Goal: Task Accomplishment & Management: Complete application form

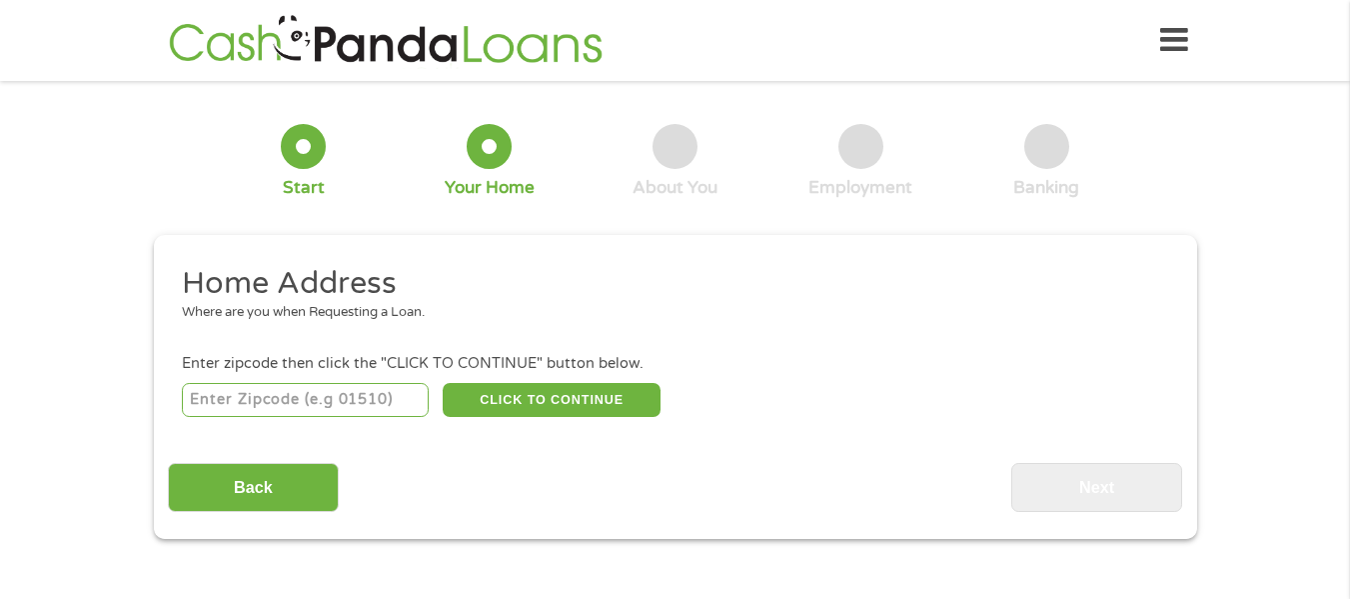
click at [310, 399] on input "number" at bounding box center [305, 400] width 247 height 34
type input "24739"
click at [479, 401] on button "CLICK TO CONTINUE" at bounding box center [552, 400] width 218 height 34
type input "24739"
type input "[GEOGRAPHIC_DATA]"
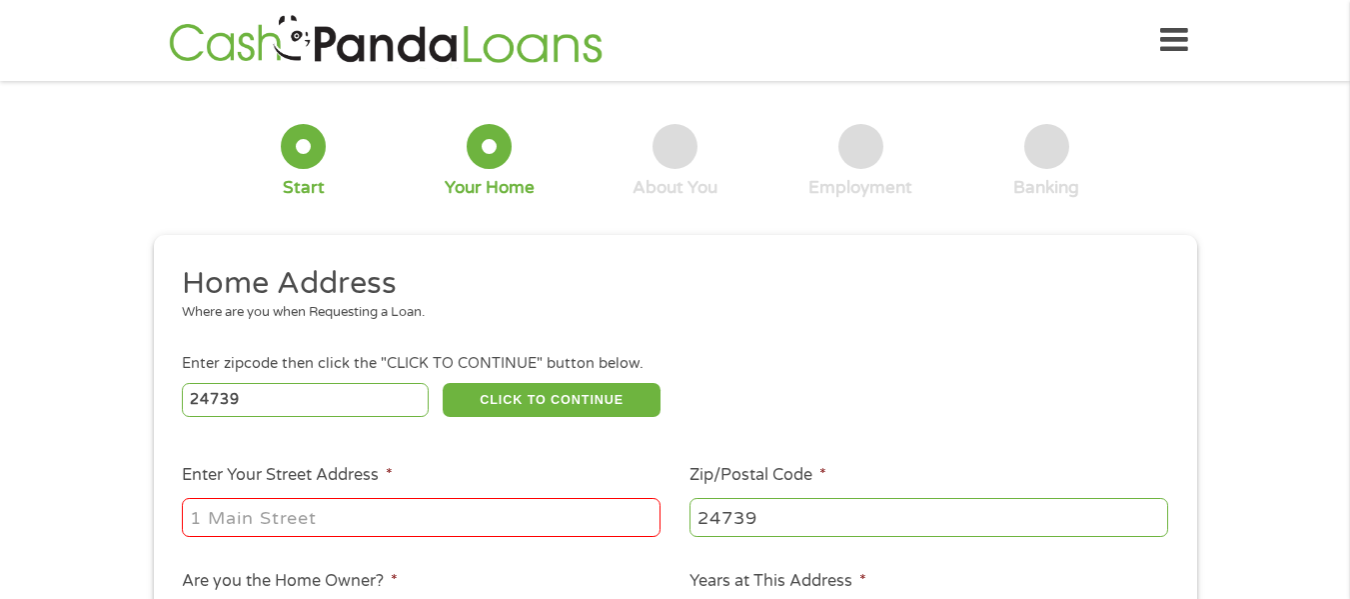
click at [217, 519] on input "Enter Your Street Address *" at bounding box center [421, 517] width 479 height 38
type input "[STREET_ADDRESS]"
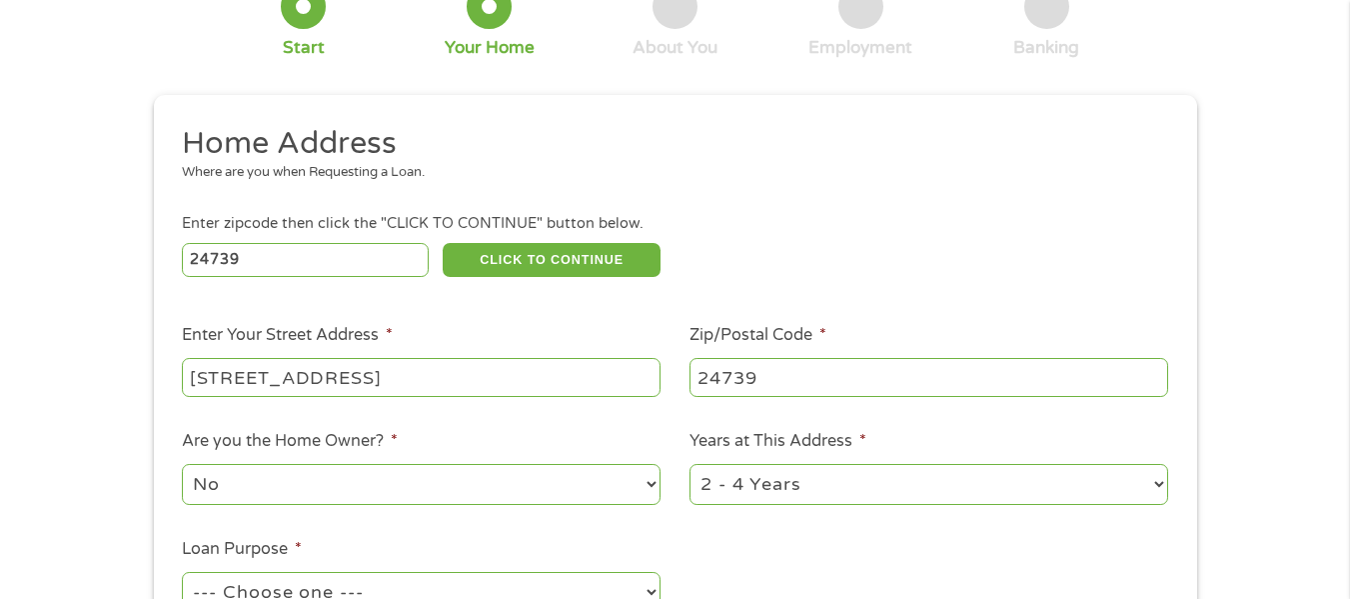
scroll to position [171, 0]
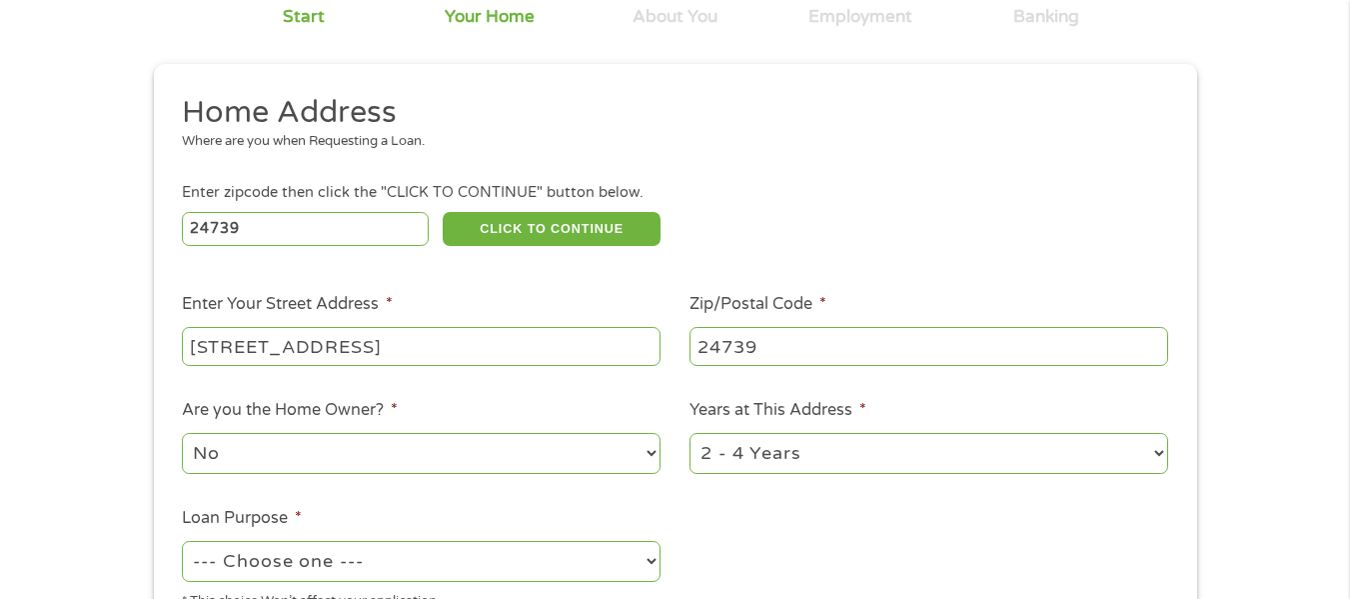
click at [1154, 457] on select "1 Year or less 1 - 2 Years 2 - 4 Years Over 4 Years" at bounding box center [928, 453] width 479 height 41
select select "12months"
click at [689, 433] on select "1 Year or less 1 - 2 Years 2 - 4 Years Over 4 Years" at bounding box center [928, 453] width 479 height 41
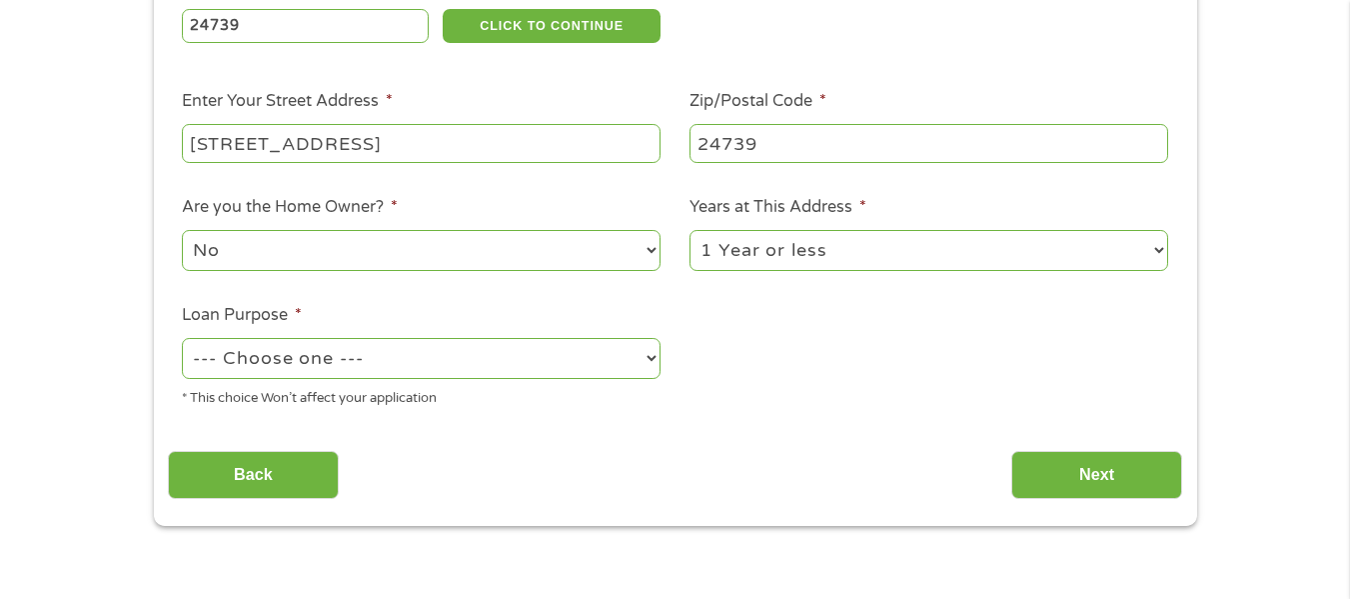
scroll to position [378, 0]
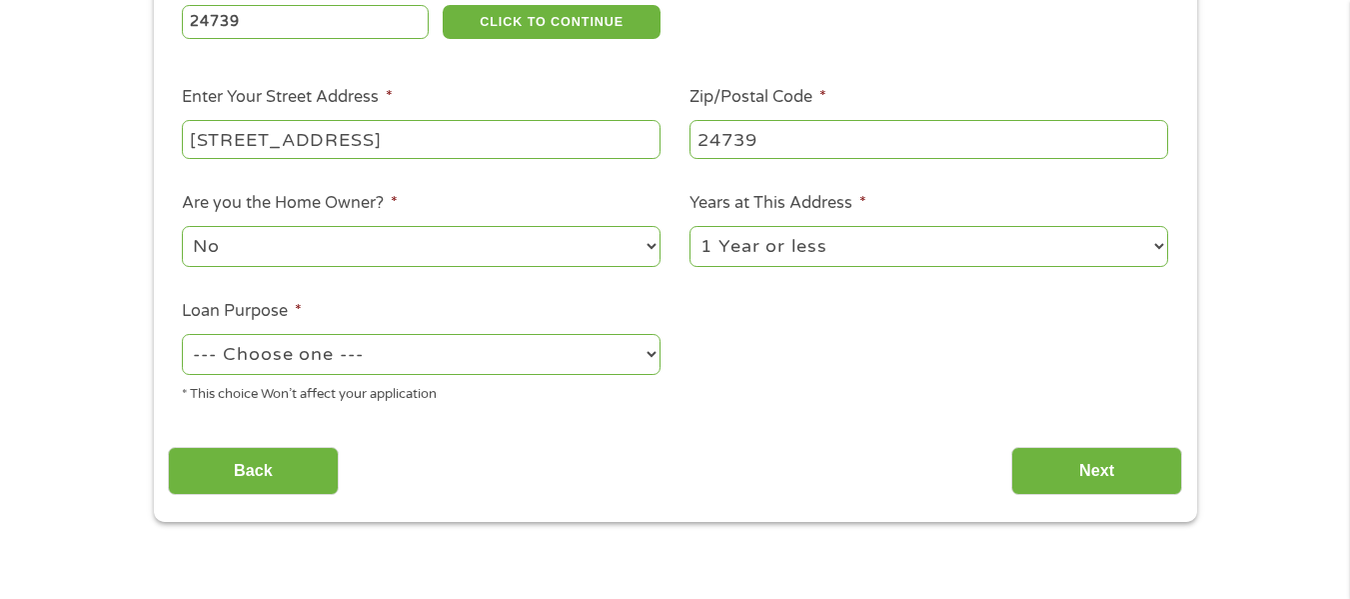
click at [654, 353] on select "--- Choose one --- Pay Bills Debt Consolidation Home Improvement Major Purchase…" at bounding box center [421, 354] width 479 height 41
select select "shorttermcash"
click at [182, 334] on select "--- Choose one --- Pay Bills Debt Consolidation Home Improvement Major Purchase…" at bounding box center [421, 354] width 479 height 41
click at [1089, 470] on input "Next" at bounding box center [1096, 471] width 171 height 49
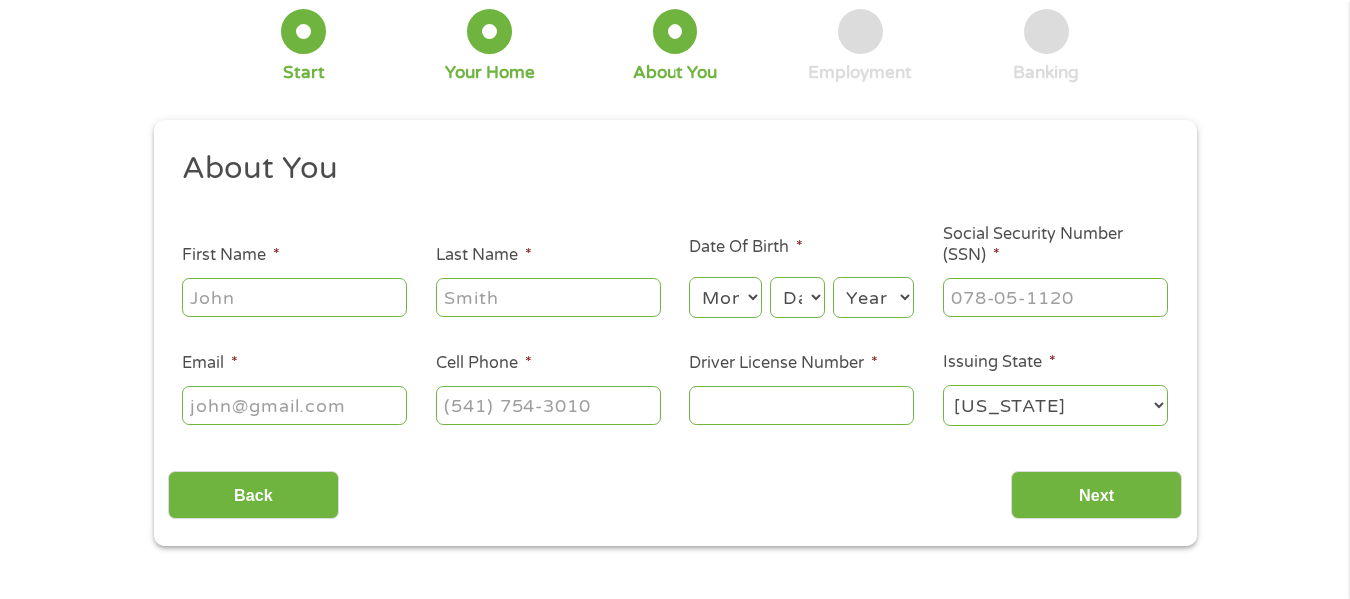
scroll to position [0, 0]
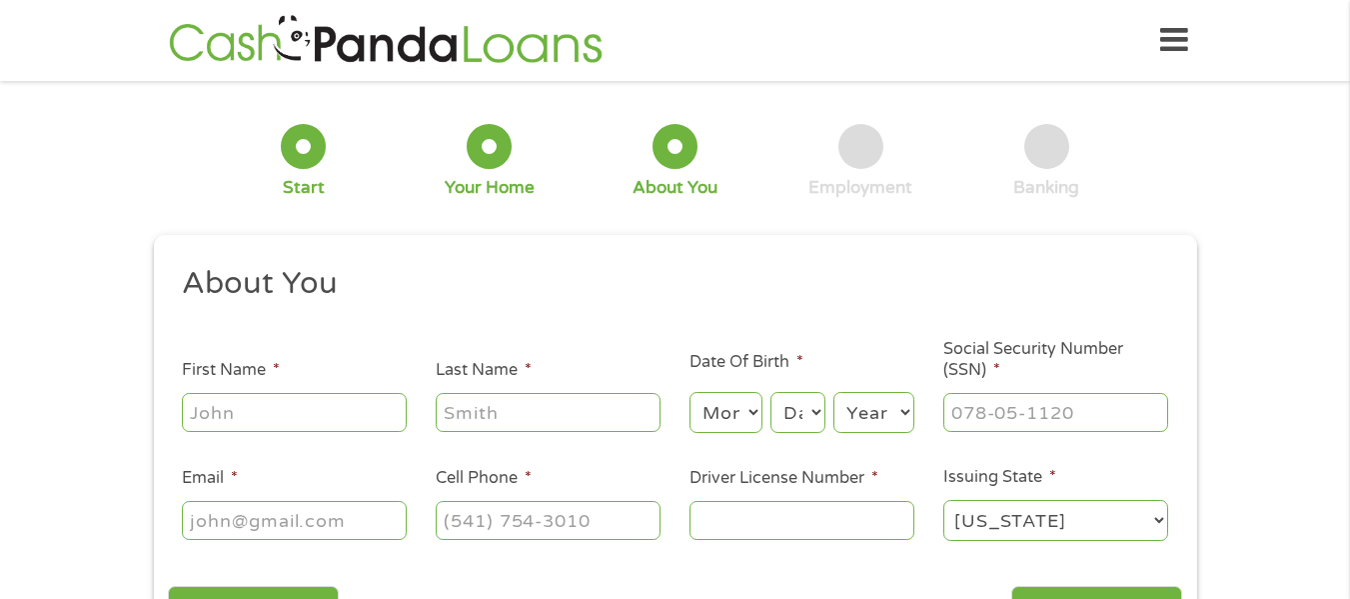
click at [240, 412] on input "First Name *" at bounding box center [294, 412] width 225 height 38
type input "[PERSON_NAME]"
type input "[EMAIL_ADDRESS][DOMAIN_NAME]"
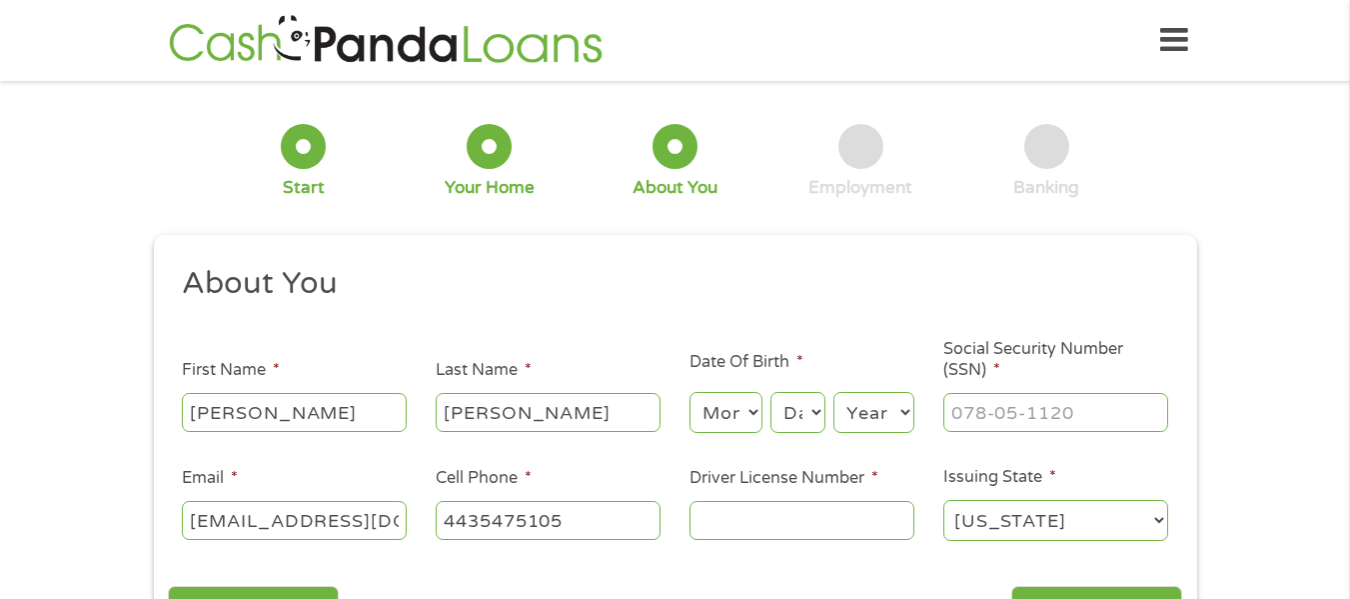
type input "[PHONE_NUMBER]"
click at [746, 416] on select "Month 1 2 3 4 5 6 7 8 9 10 11 12" at bounding box center [725, 412] width 73 height 41
select select "11"
click at [689, 392] on select "Month 1 2 3 4 5 6 7 8 9 10 11 12" at bounding box center [725, 412] width 73 height 41
click at [818, 419] on select "Day 1 2 3 4 5 6 7 8 9 10 11 12 13 14 15 16 17 18 19 20 21 22 23 24 25 26 27 28 …" at bounding box center [797, 412] width 54 height 41
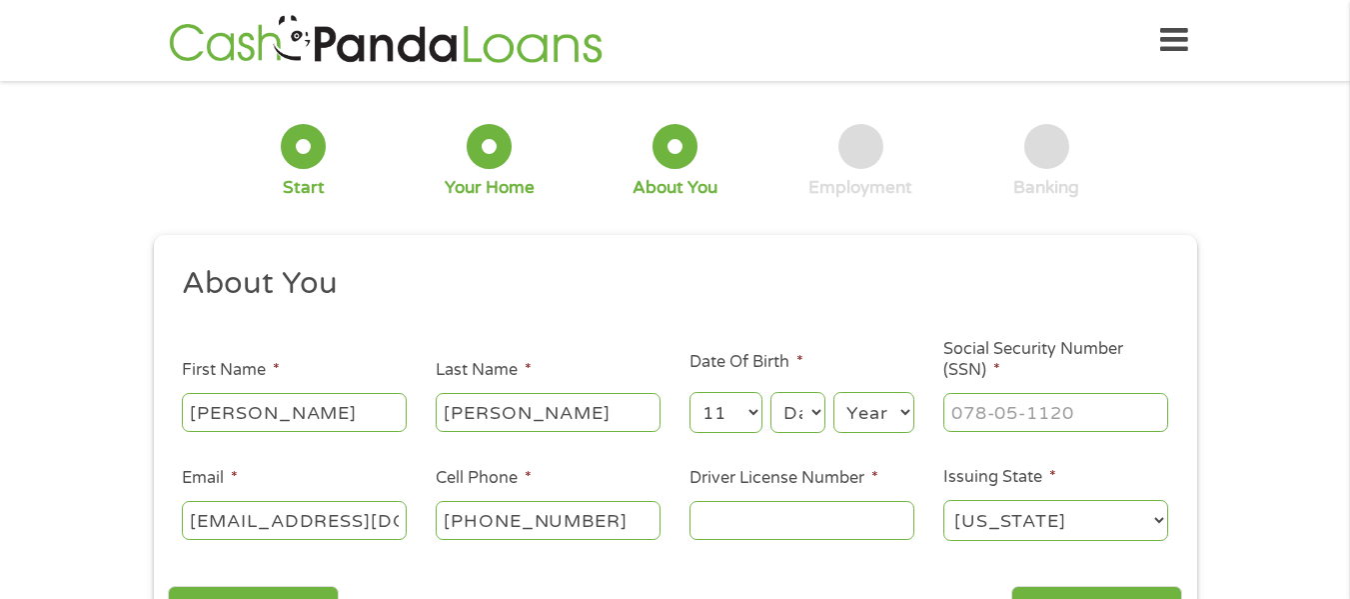
select select "4"
click at [770, 392] on select "Day 1 2 3 4 5 6 7 8 9 10 11 12 13 14 15 16 17 18 19 20 21 22 23 24 25 26 27 28 …" at bounding box center [797, 412] width 54 height 41
click at [898, 416] on select "Year [DATE] 2006 2005 2004 2003 2002 2001 2000 1999 1998 1997 1996 1995 1994 19…" at bounding box center [873, 412] width 81 height 41
select select "1957"
click at [833, 392] on select "Year [DATE] 2006 2005 2004 2003 2002 2001 2000 1999 1998 1997 1996 1995 1994 19…" at bounding box center [873, 412] width 81 height 41
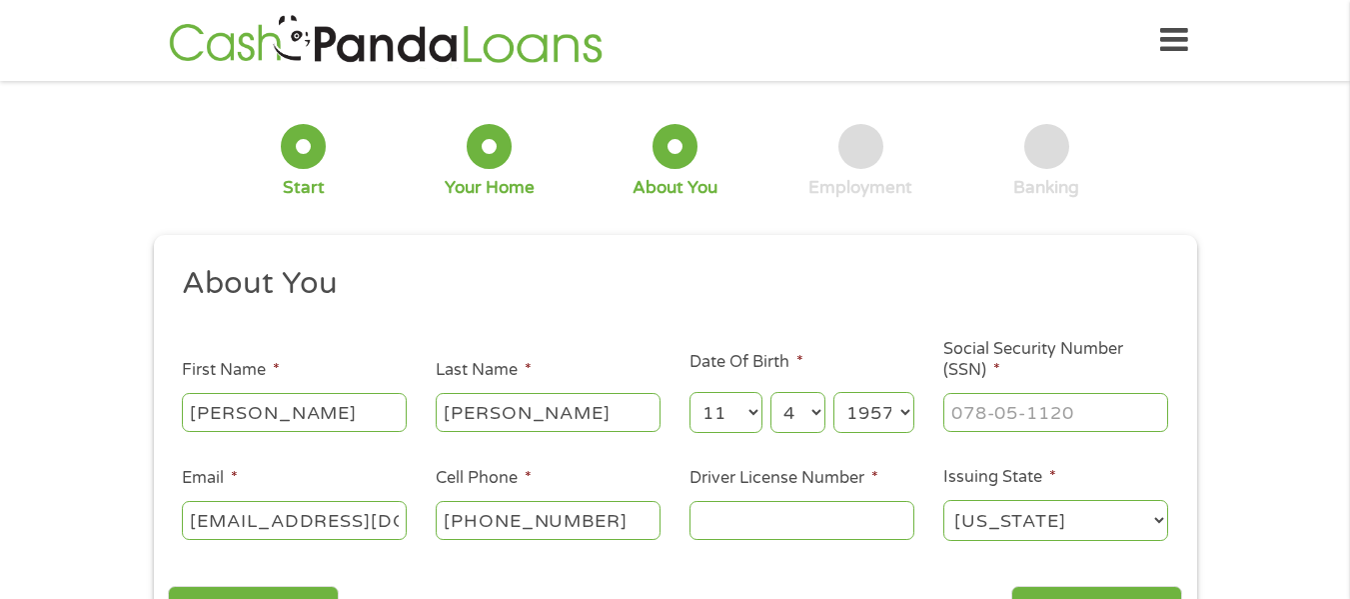
click at [877, 174] on div "Employment" at bounding box center [860, 161] width 104 height 75
drag, startPoint x: 877, startPoint y: 174, endPoint x: 878, endPoint y: 104, distance: 70.0
click at [878, 104] on div "1 Start 2 Your Home 3 About You 4 Employment 5 Banking 6" at bounding box center [675, 161] width 1043 height 132
click at [754, 517] on input "Driver License Number *" at bounding box center [801, 520] width 225 height 38
type input "504524573"
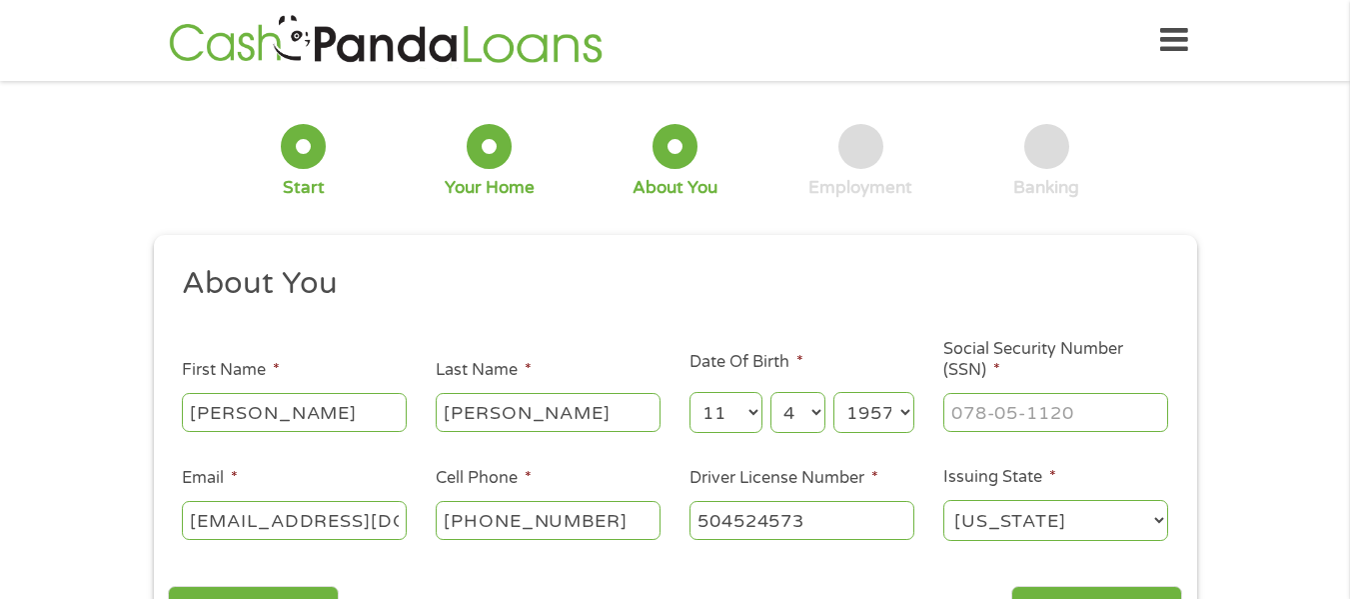
click at [1158, 529] on select "[US_STATE] [US_STATE] [US_STATE] [US_STATE] [US_STATE] [US_STATE] [US_STATE] [U…" at bounding box center [1055, 520] width 225 height 41
select select "[US_STATE]"
click at [943, 500] on select "[US_STATE] [US_STATE] [US_STATE] [US_STATE] [US_STATE] [US_STATE] [US_STATE] [U…" at bounding box center [1055, 520] width 225 height 41
click at [951, 416] on input "___-__-____" at bounding box center [1055, 412] width 225 height 38
type input "108-52-1296"
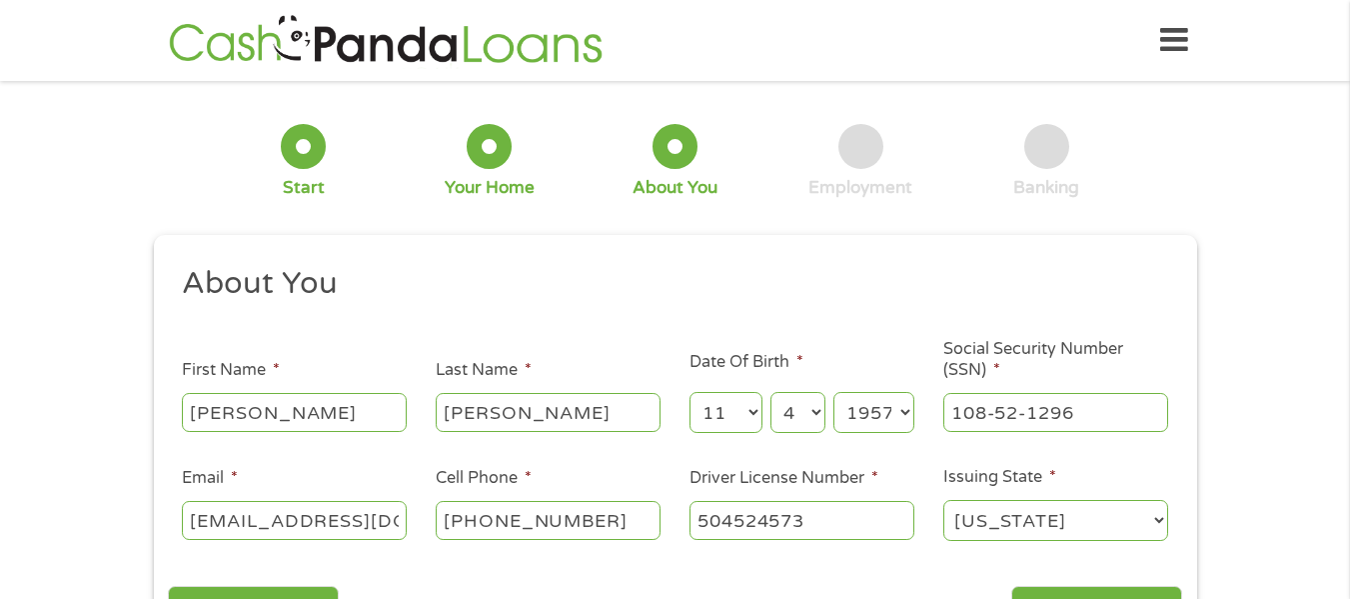
drag, startPoint x: 951, startPoint y: 416, endPoint x: 930, endPoint y: 420, distance: 21.4
click at [930, 420] on li "Social Security Number (SSN) * 108-52-1296" at bounding box center [1055, 387] width 254 height 96
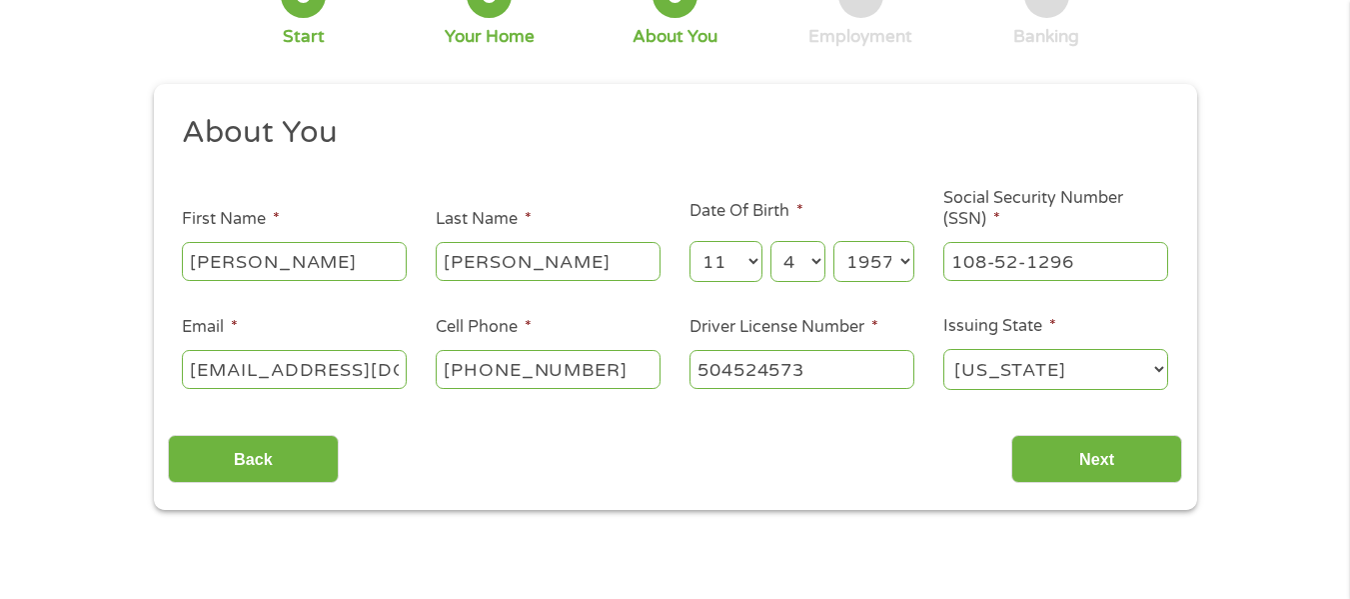
scroll to position [164, 0]
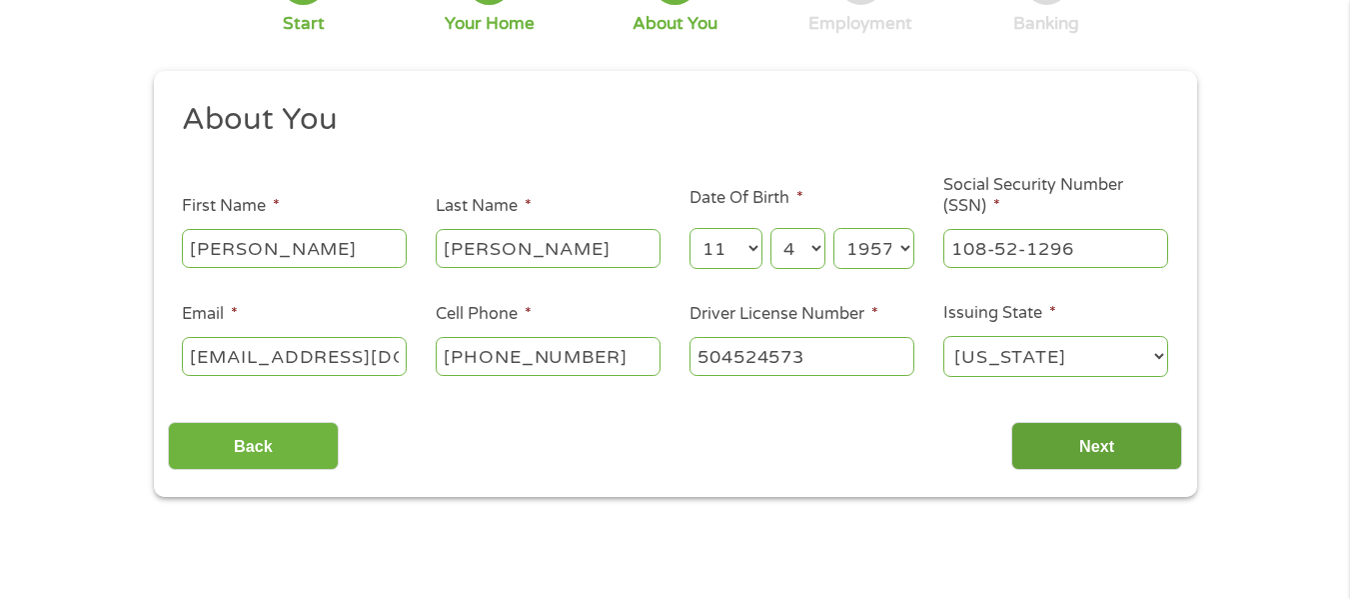
click at [1096, 440] on input "Next" at bounding box center [1096, 446] width 171 height 49
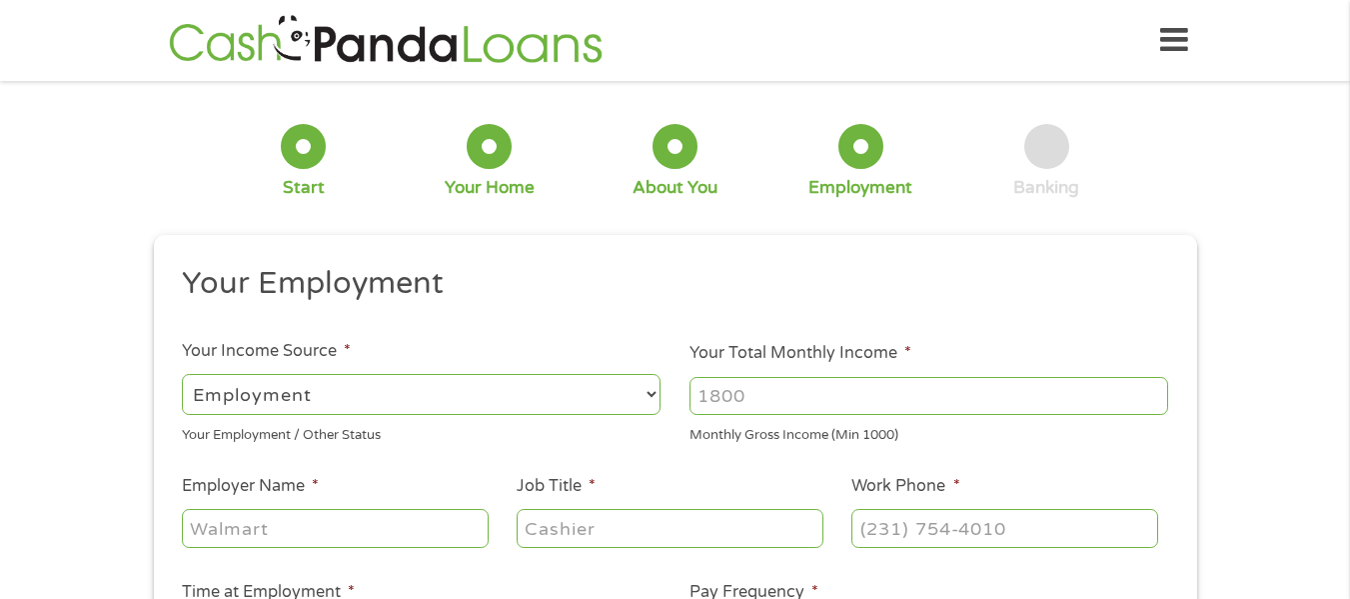
scroll to position [8, 8]
